Goal: Navigation & Orientation: Find specific page/section

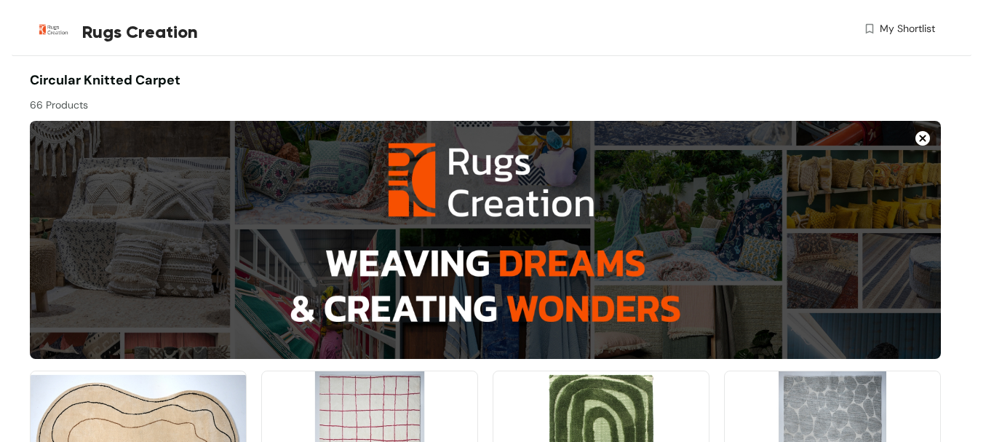
click at [532, 199] on icon "close" at bounding box center [531, 200] width 2 height 2
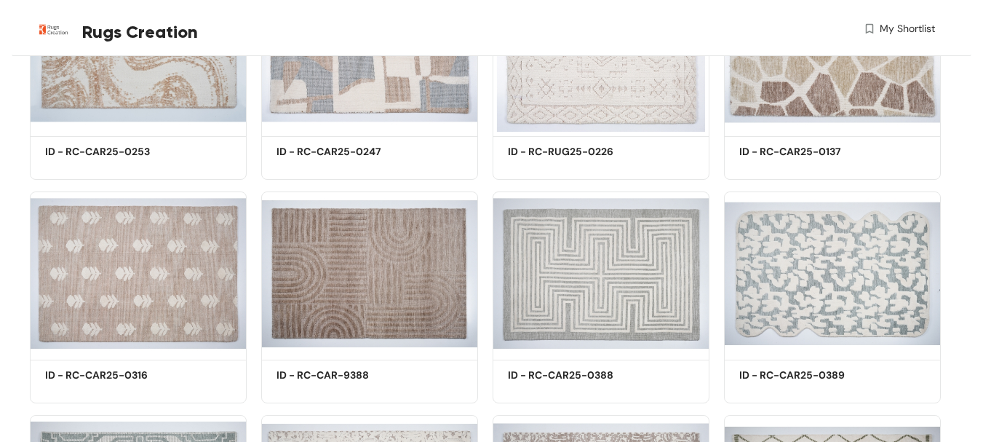
scroll to position [2547, 0]
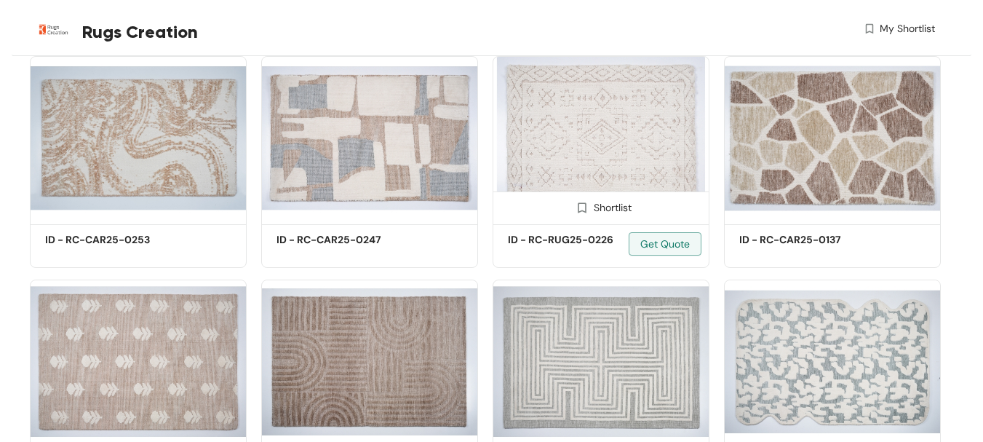
click at [661, 129] on img at bounding box center [601, 138] width 217 height 164
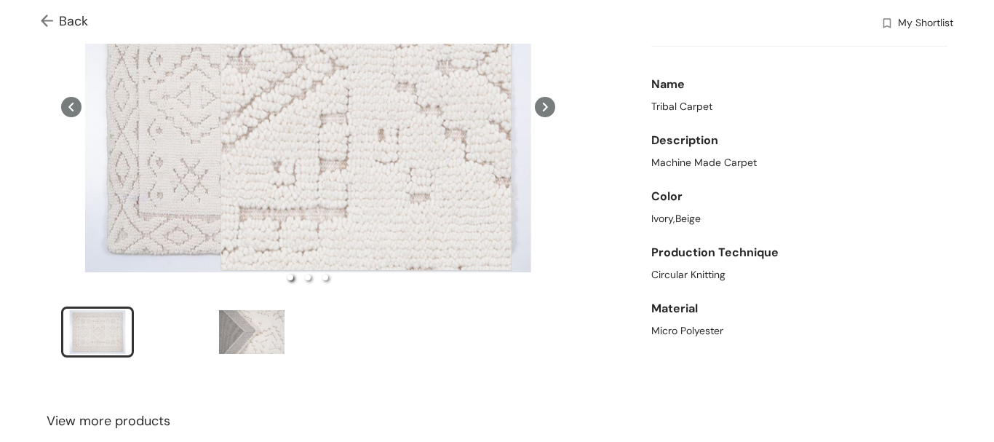
scroll to position [364, 0]
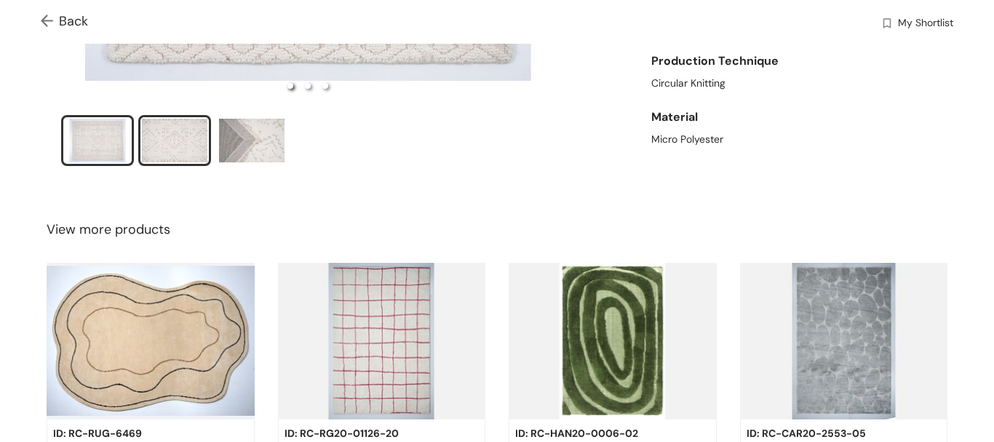
click at [182, 151] on div "slide item 2" at bounding box center [174, 141] width 65 height 44
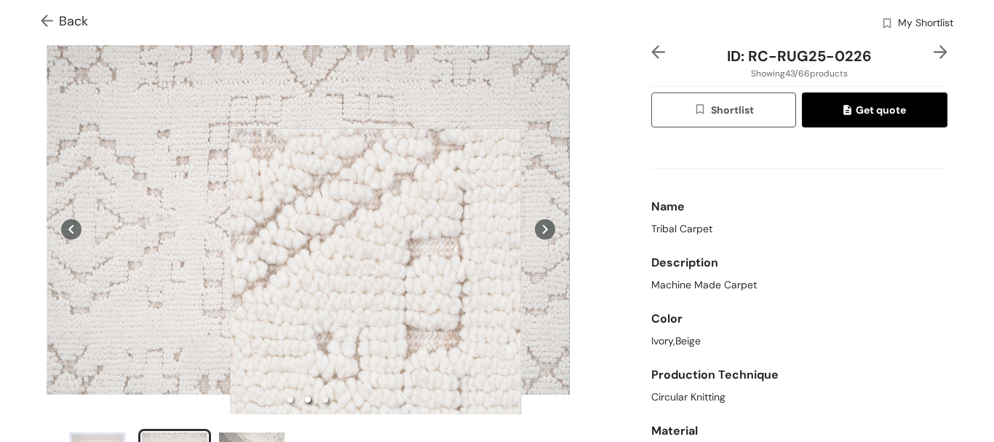
scroll to position [0, 0]
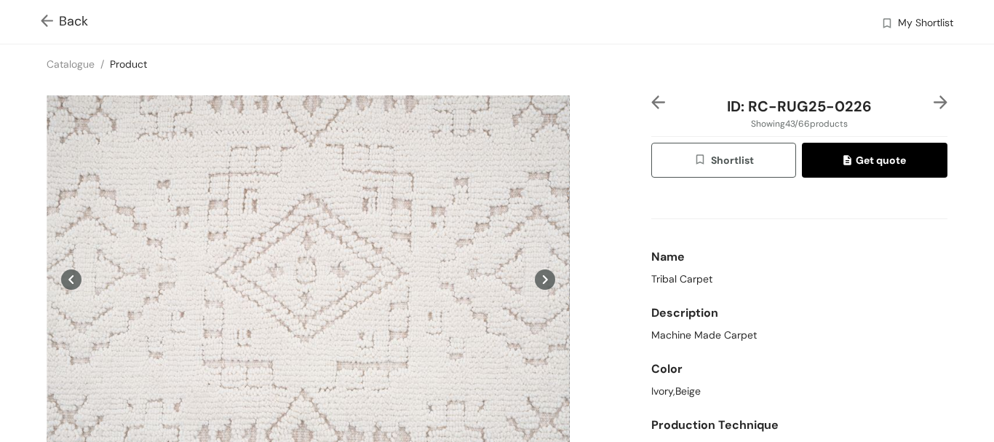
click at [44, 22] on img at bounding box center [50, 22] width 18 height 15
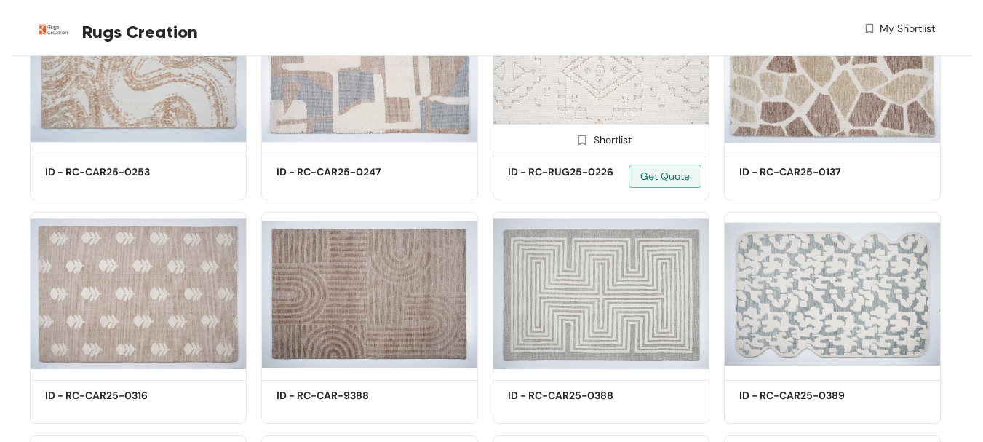
scroll to position [2692, 0]
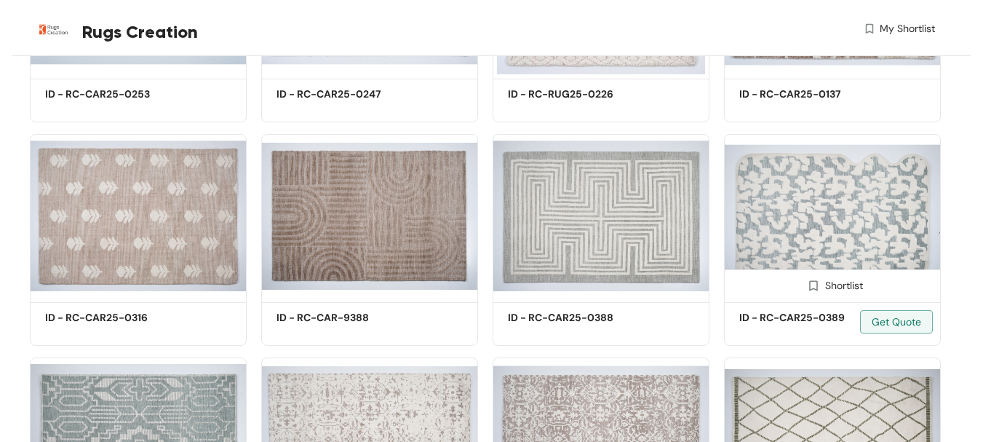
click at [763, 236] on img at bounding box center [832, 216] width 217 height 164
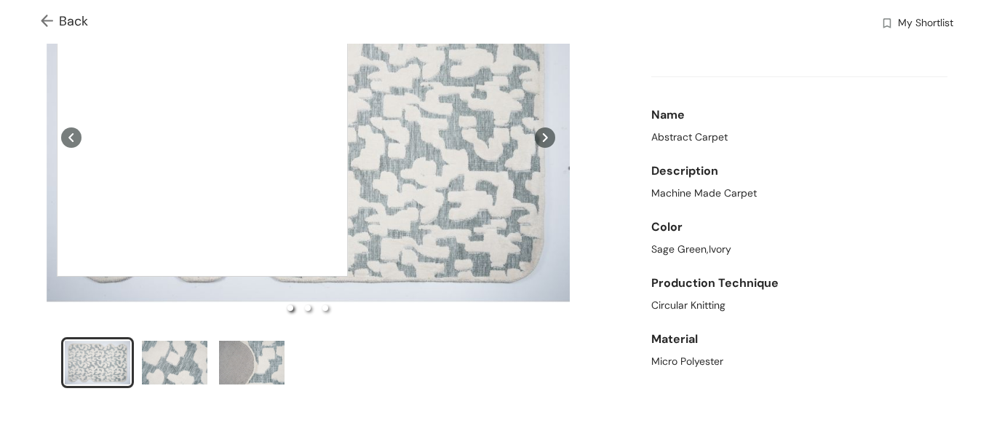
scroll to position [146, 0]
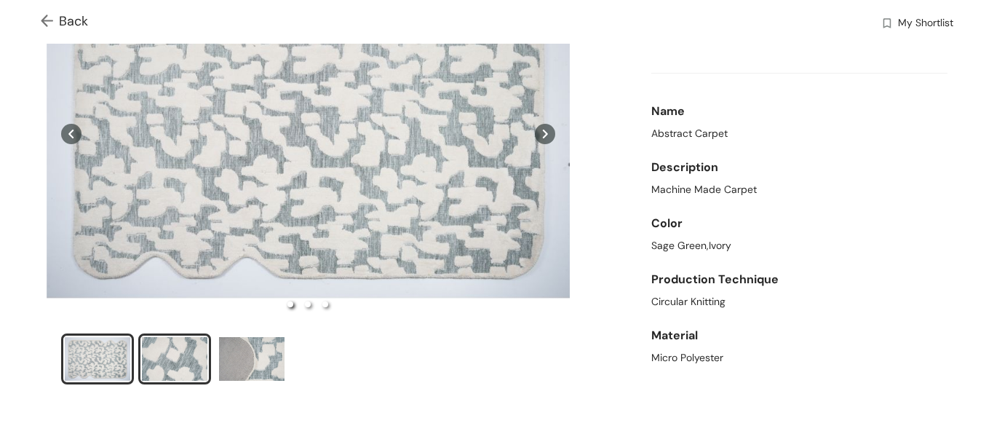
click at [187, 365] on div "slide item 2" at bounding box center [174, 359] width 65 height 44
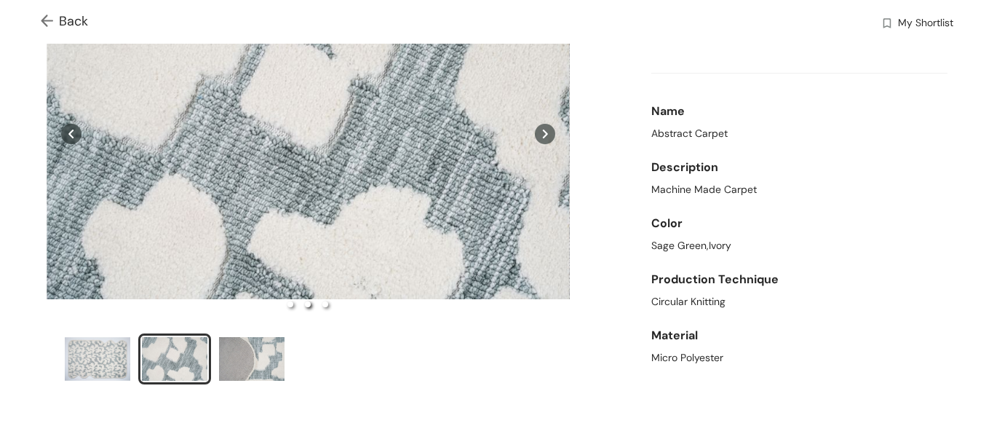
click at [189, 354] on div "slide item 2" at bounding box center [174, 359] width 65 height 44
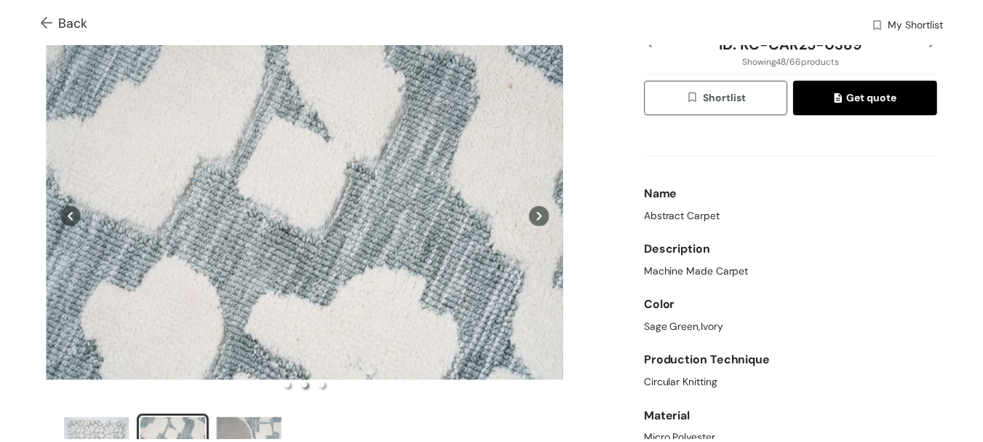
scroll to position [55, 0]
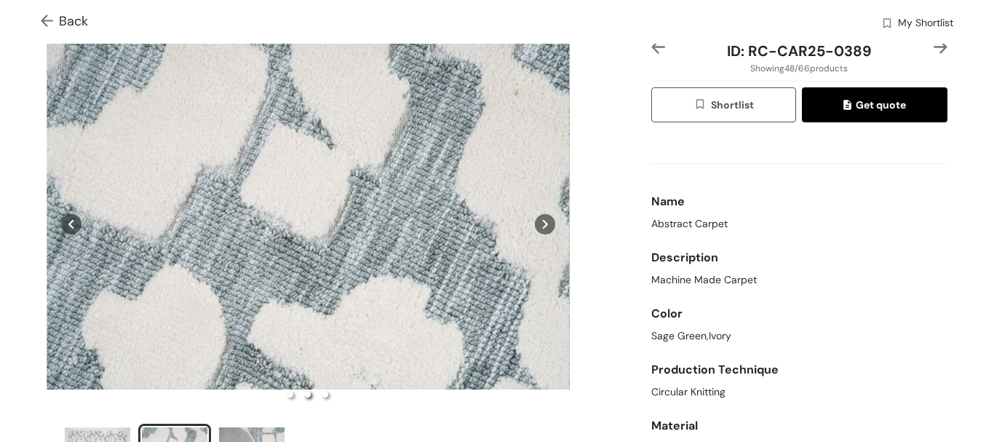
click at [48, 10] on div "Back My Shortlist" at bounding box center [497, 22] width 994 height 44
click at [52, 19] on img at bounding box center [50, 22] width 18 height 15
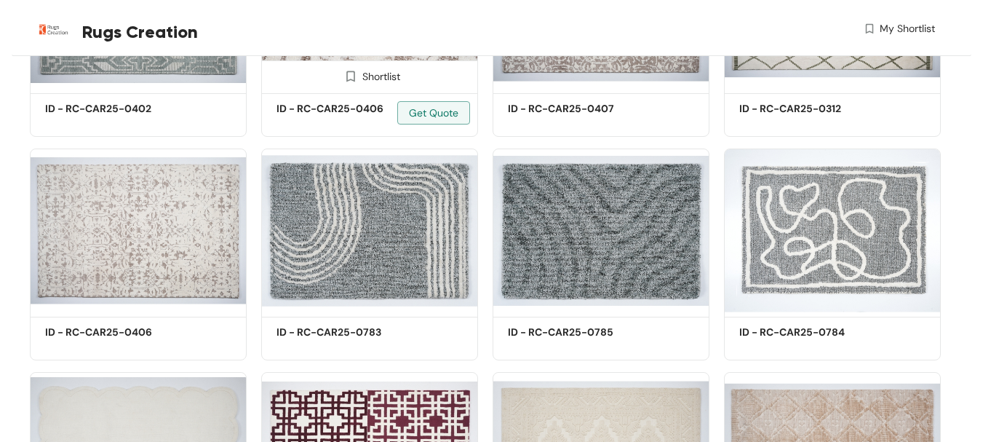
scroll to position [3129, 0]
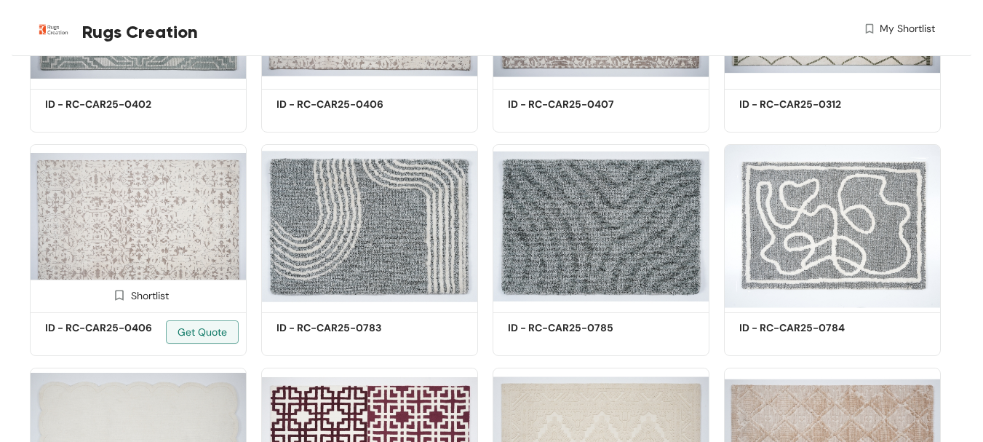
click at [170, 247] on img at bounding box center [138, 226] width 217 height 164
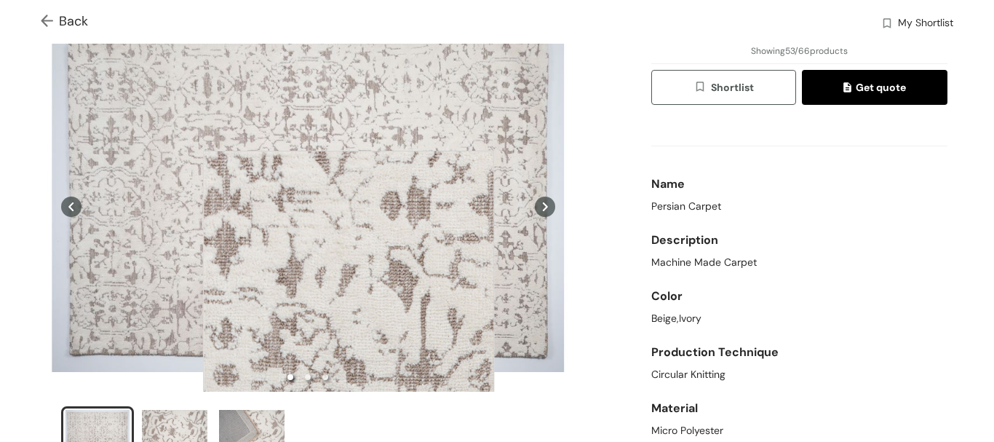
scroll to position [291, 0]
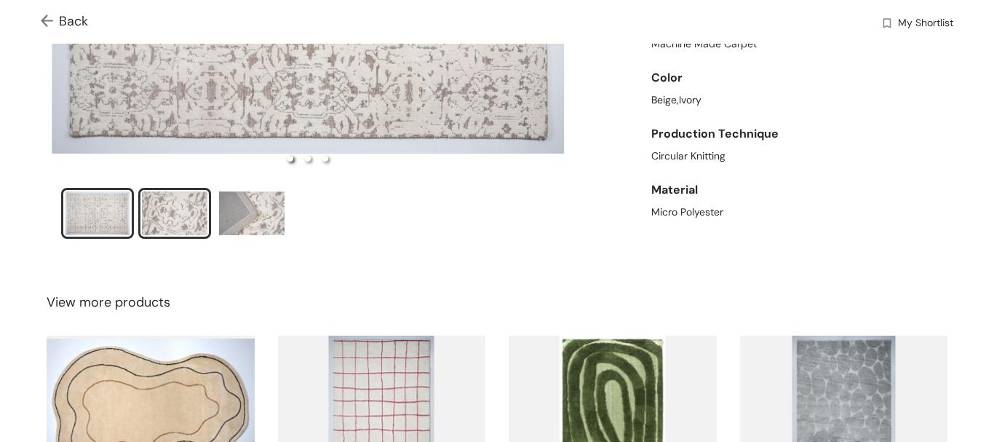
click at [166, 223] on div "slide item 2" at bounding box center [174, 213] width 65 height 44
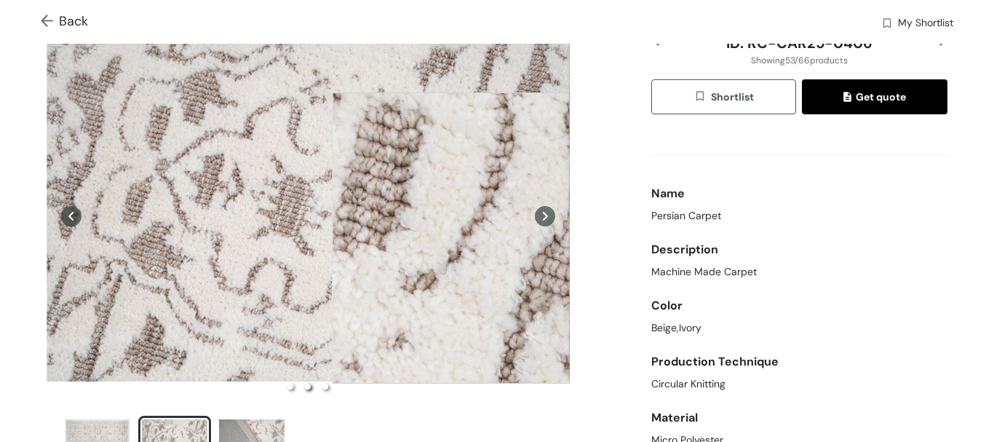
scroll to position [146, 0]
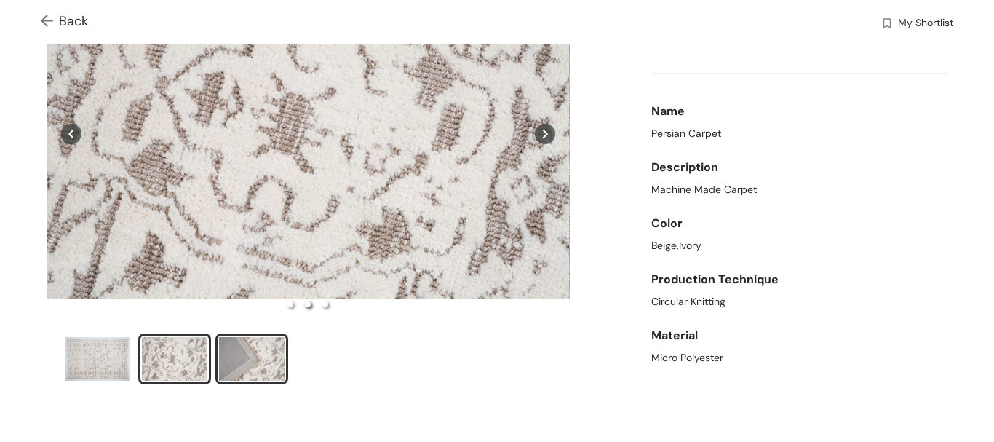
click at [249, 342] on div "slide item 3" at bounding box center [251, 359] width 65 height 44
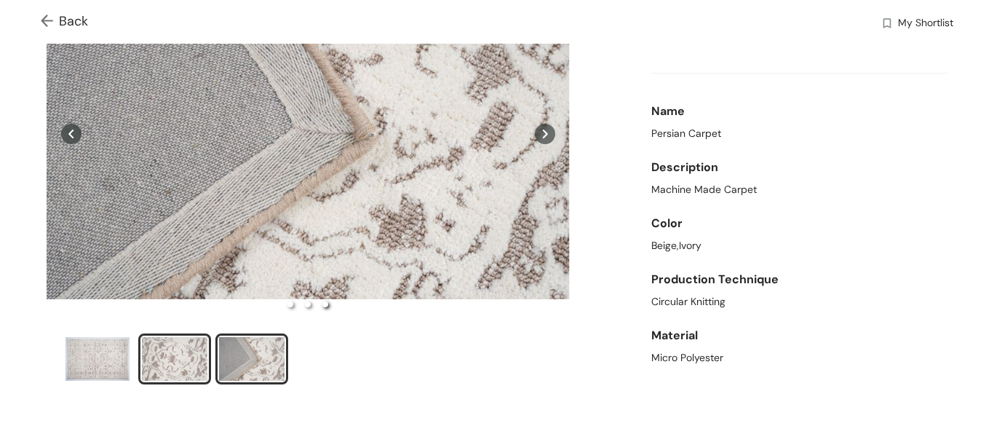
click at [170, 346] on div "slide item 2" at bounding box center [174, 359] width 65 height 44
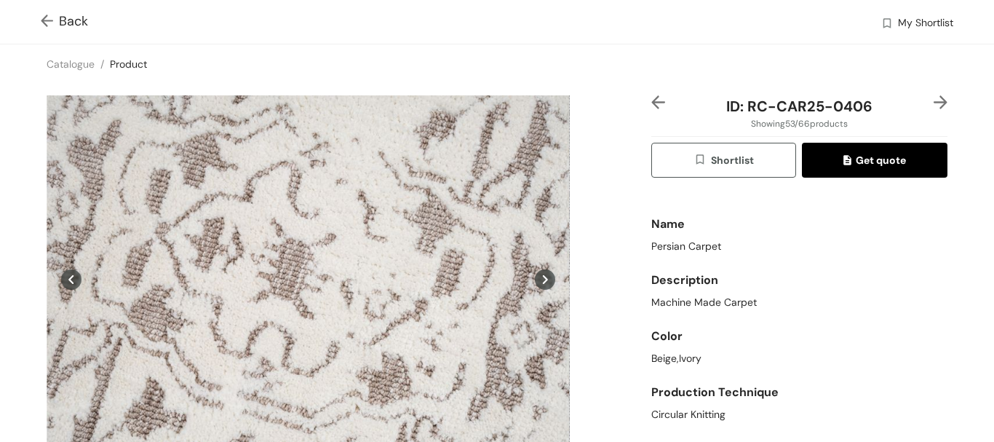
scroll to position [60, 0]
